Goal: Transaction & Acquisition: Obtain resource

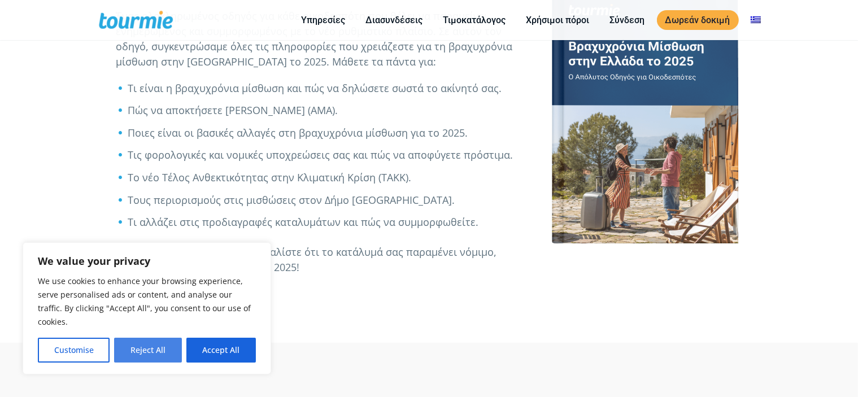
click at [172, 354] on button "Reject All" at bounding box center [147, 350] width 67 height 25
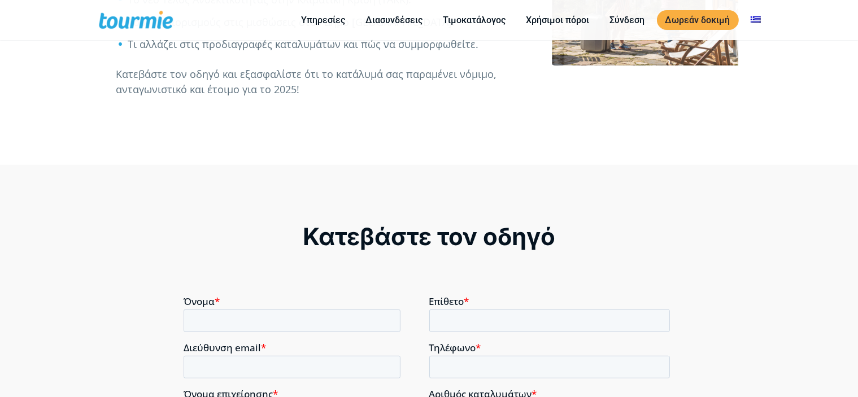
scroll to position [458, 0]
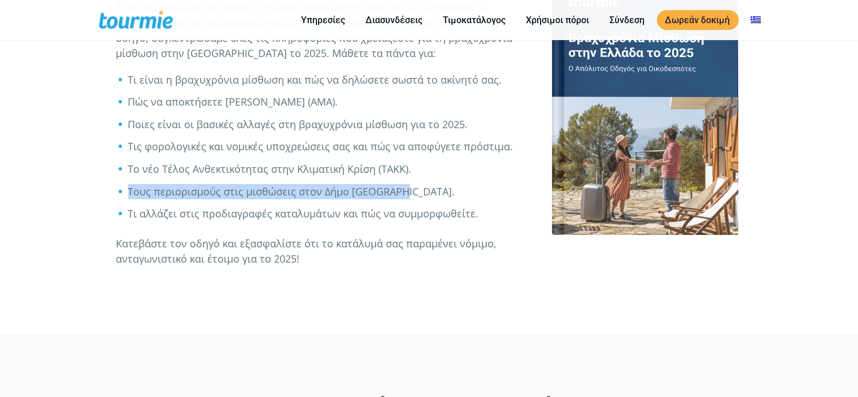
drag, startPoint x: 128, startPoint y: 189, endPoint x: 398, endPoint y: 197, distance: 269.5
click at [398, 197] on li "Τους περιορισμούς στις μισθώσεις στον Δήμο [GEOGRAPHIC_DATA]." at bounding box center [326, 191] width 397 height 15
copy li "Τους περιορισμούς στις μισθώσεις στον Δήμο [GEOGRAPHIC_DATA]."
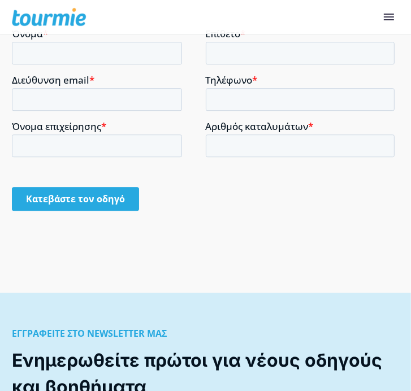
scroll to position [1414, 0]
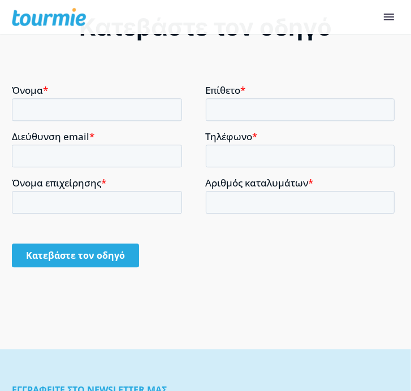
click at [75, 258] on input "Κατεβάστε τον οδηγό" at bounding box center [75, 255] width 127 height 24
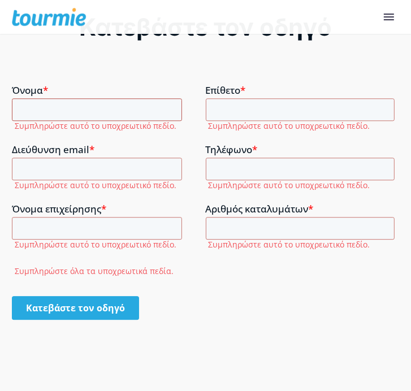
click at [29, 111] on input "Όνομα *" at bounding box center [97, 109] width 170 height 23
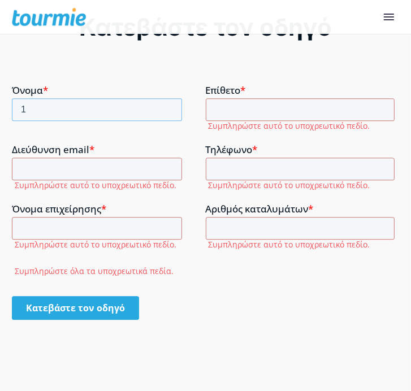
type input "1"
click at [219, 109] on input "Επίθετο *" at bounding box center [300, 109] width 189 height 23
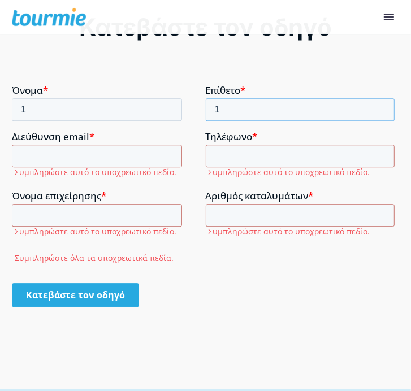
type input "1"
click at [24, 150] on input "Διεύθυνση email *" at bounding box center [97, 156] width 170 height 23
type input "1"
click at [224, 153] on input "Τηλέφωνο *" at bounding box center [300, 156] width 189 height 23
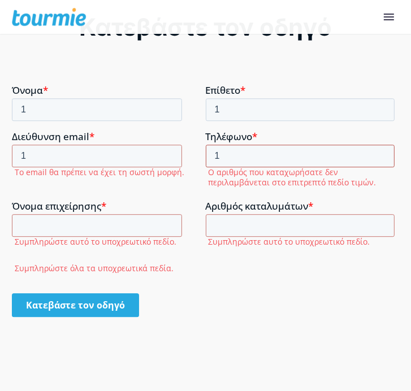
type input "1"
drag, startPoint x: 25, startPoint y: 223, endPoint x: 91, endPoint y: 221, distance: 66.7
click at [24, 223] on input "Όνομα επιχείρησης *" at bounding box center [97, 225] width 170 height 23
type input "1"
click at [221, 223] on input "Αριθμός καταλυμάτων *" at bounding box center [300, 225] width 189 height 23
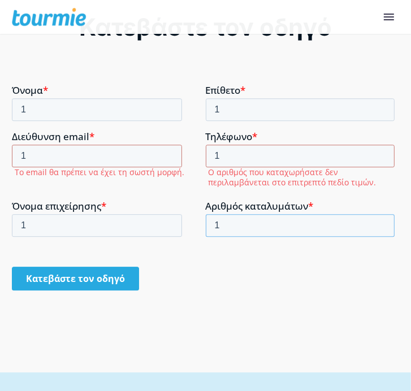
type input "1"
click at [84, 280] on input "Κατεβάστε τον οδηγό" at bounding box center [75, 279] width 127 height 24
click at [27, 155] on input "1" at bounding box center [97, 156] width 170 height 23
drag, startPoint x: 34, startPoint y: 155, endPoint x: 23, endPoint y: 155, distance: 11.9
click at [23, 155] on input "1" at bounding box center [97, 156] width 170 height 23
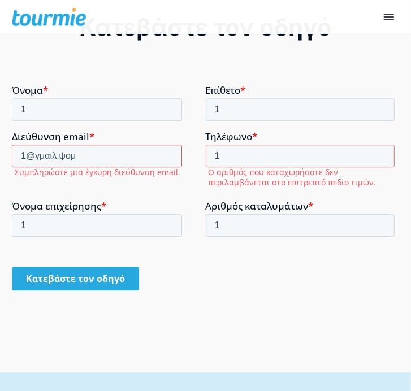
drag, startPoint x: 88, startPoint y: 162, endPoint x: 35, endPoint y: 160, distance: 53.1
click at [35, 160] on input "1@xn--mxadtic.xn--xxaf0a" at bounding box center [97, 156] width 170 height 23
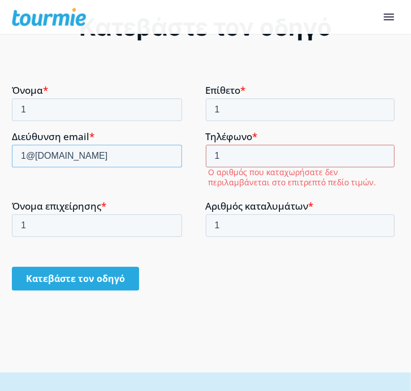
type input "1@[DOMAIN_NAME]"
drag, startPoint x: 222, startPoint y: 155, endPoint x: 213, endPoint y: 155, distance: 8.5
click at [213, 155] on input "1" at bounding box center [300, 156] width 189 height 23
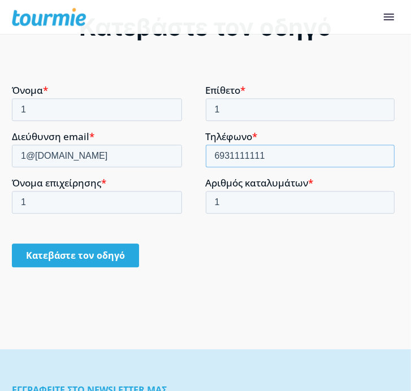
type input "6931111111"
click at [98, 261] on input "Κατεβάστε τον οδηγό" at bounding box center [75, 255] width 127 height 24
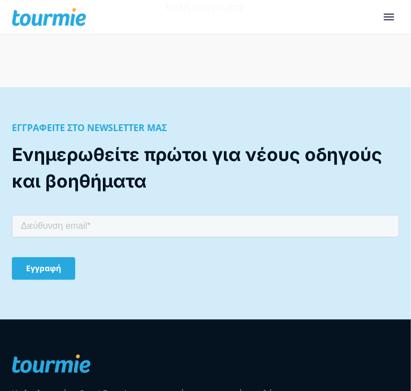
scroll to position [1353, 0]
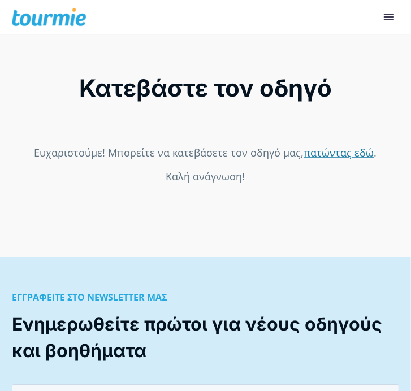
click at [359, 151] on link "πατώντας εδώ" at bounding box center [339, 153] width 70 height 14
